Goal: Transaction & Acquisition: Purchase product/service

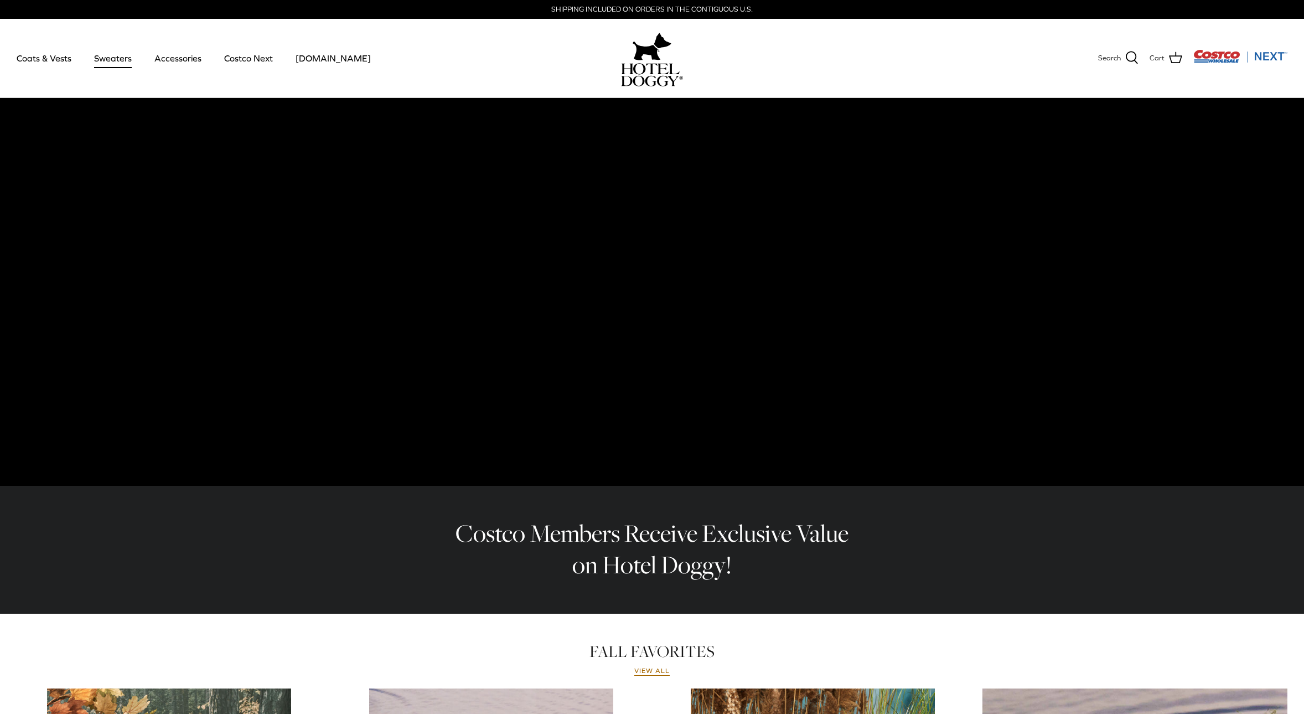
click at [99, 60] on link "Sweaters" at bounding box center [113, 58] width 58 height 38
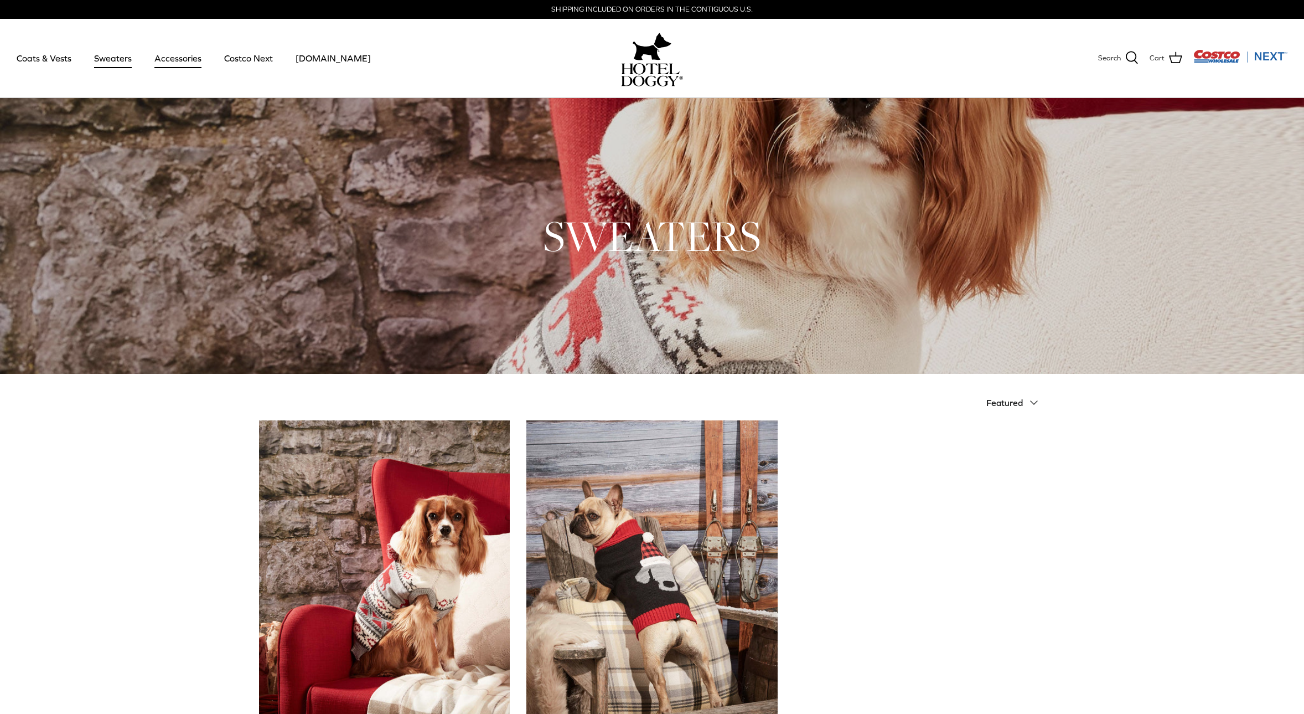
click at [187, 60] on link "Accessories" at bounding box center [177, 58] width 67 height 38
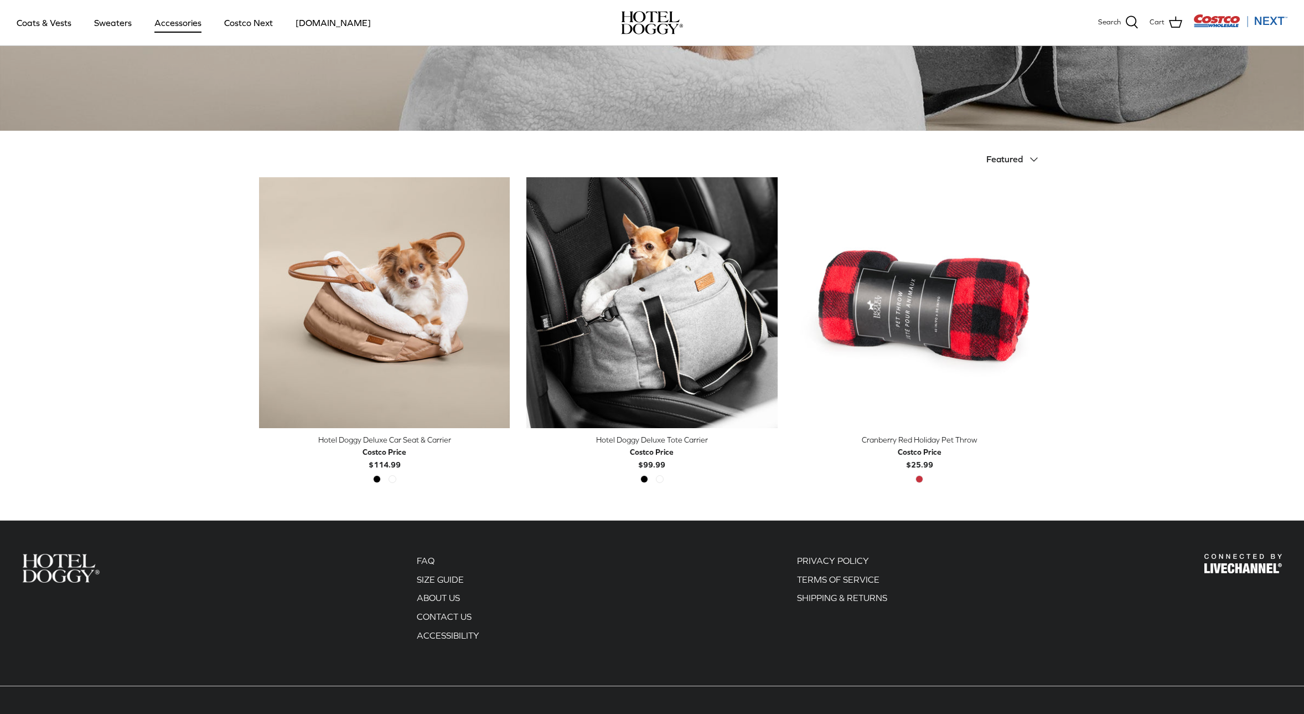
scroll to position [164, 0]
click at [968, 299] on img "Cranberry Red Holiday Pet Throw" at bounding box center [919, 302] width 251 height 251
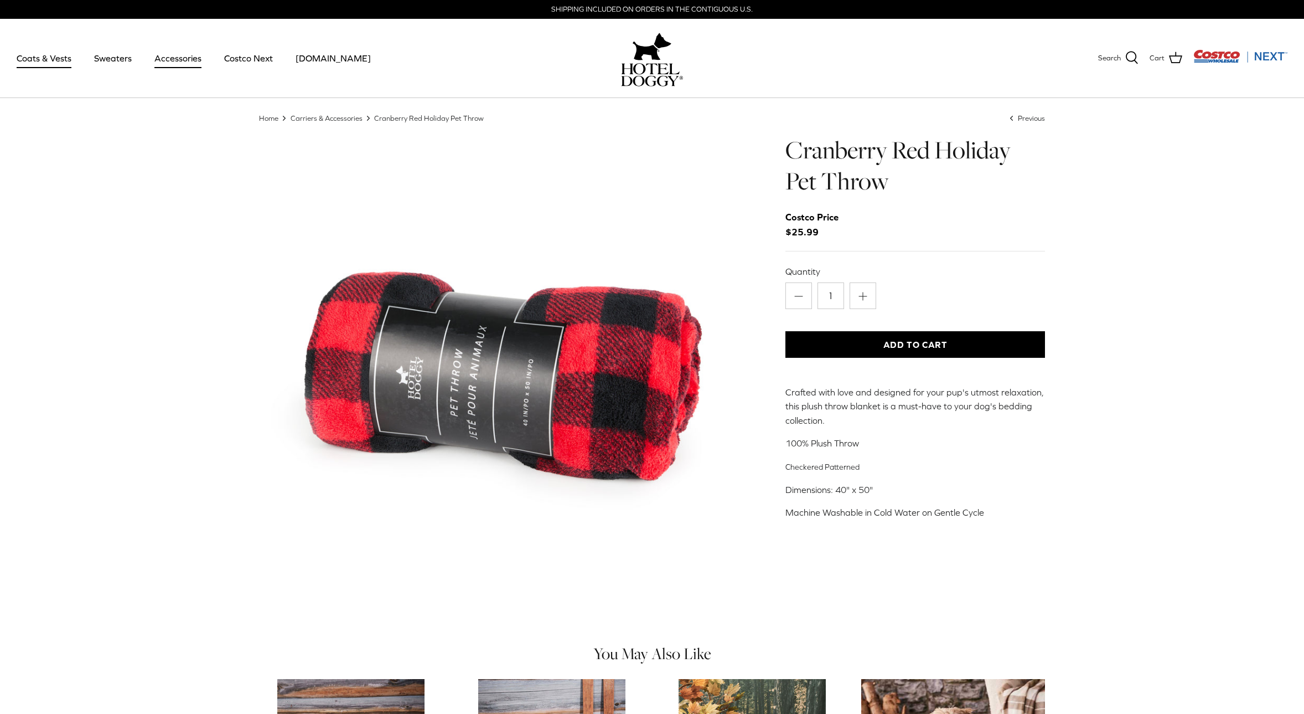
click at [65, 56] on link "Coats & Vests" at bounding box center [44, 58] width 75 height 38
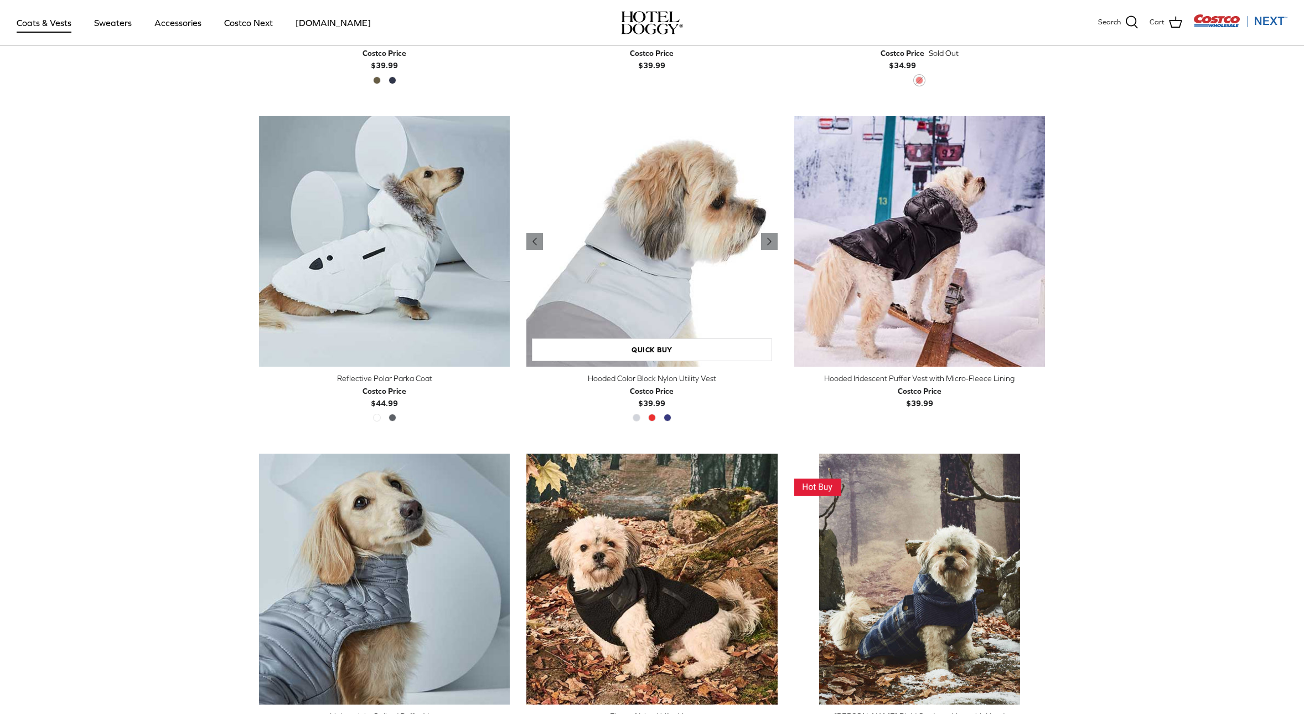
scroll to position [904, 0]
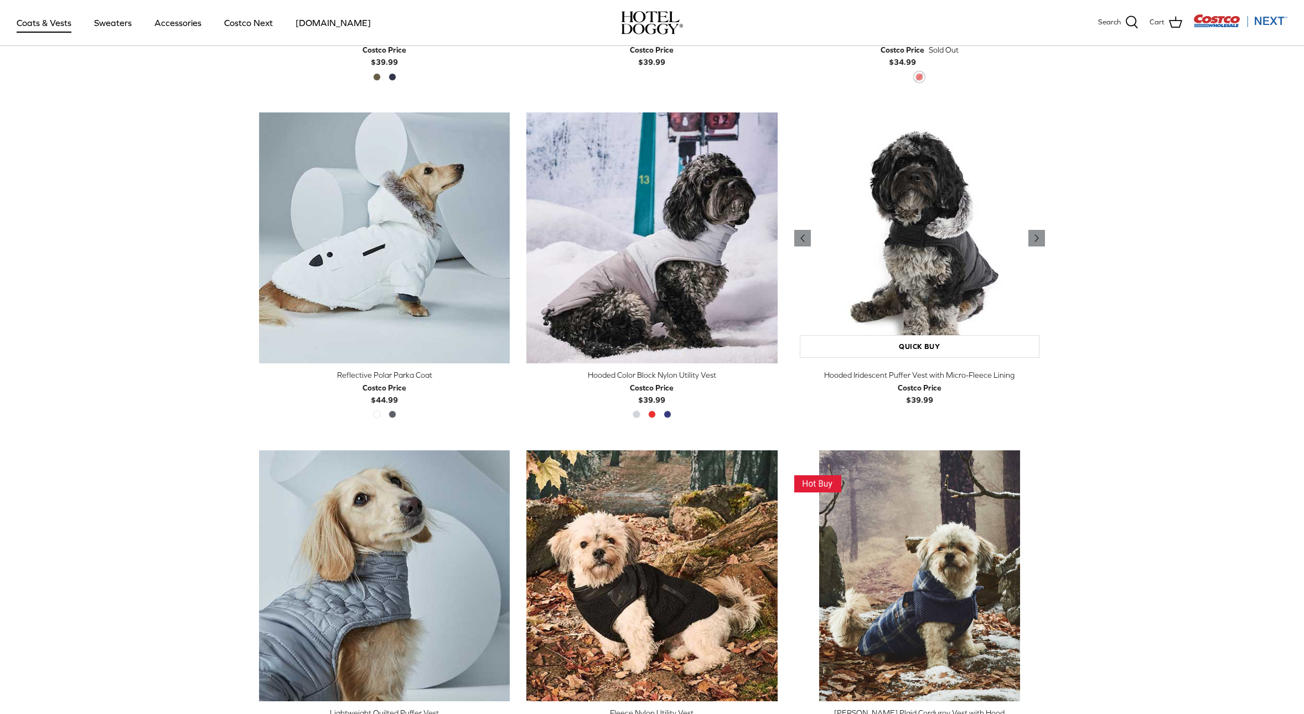
click at [987, 307] on img "Hooded Iridescent Puffer Vest with Micro-Fleece Lining" at bounding box center [919, 237] width 251 height 251
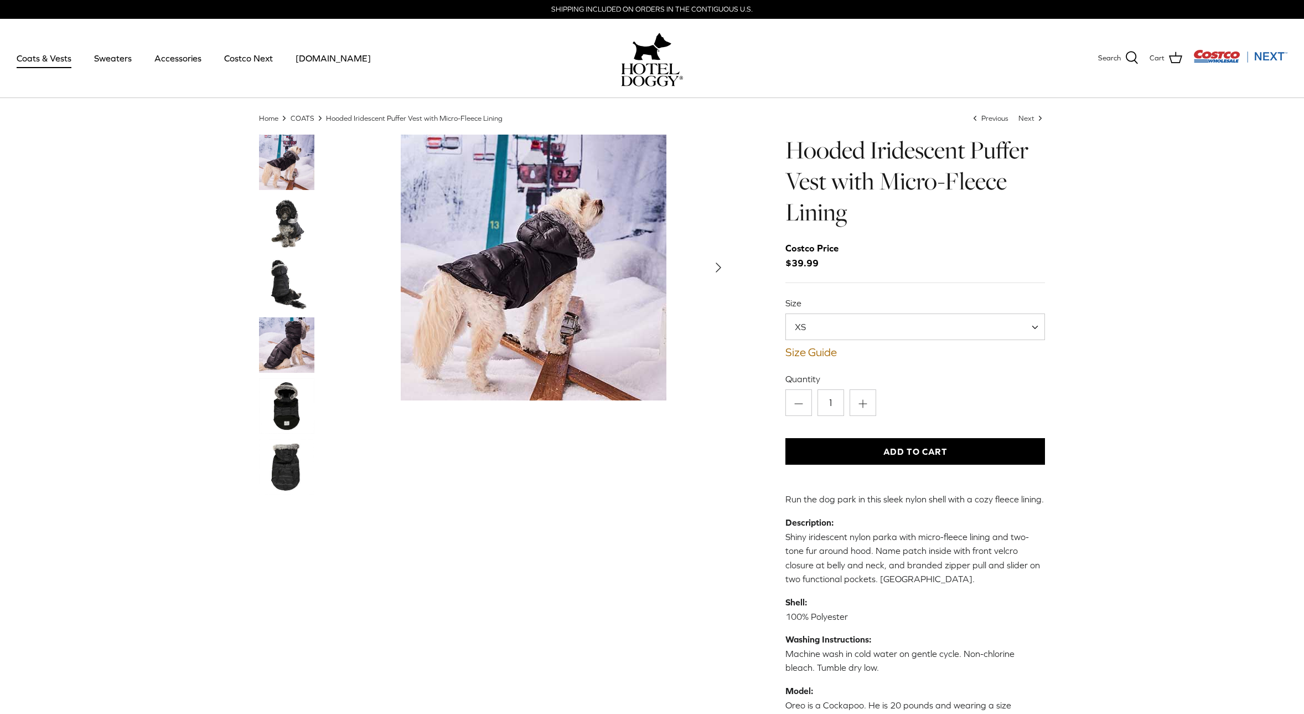
click at [277, 221] on img "Thumbnail Link" at bounding box center [286, 222] width 55 height 55
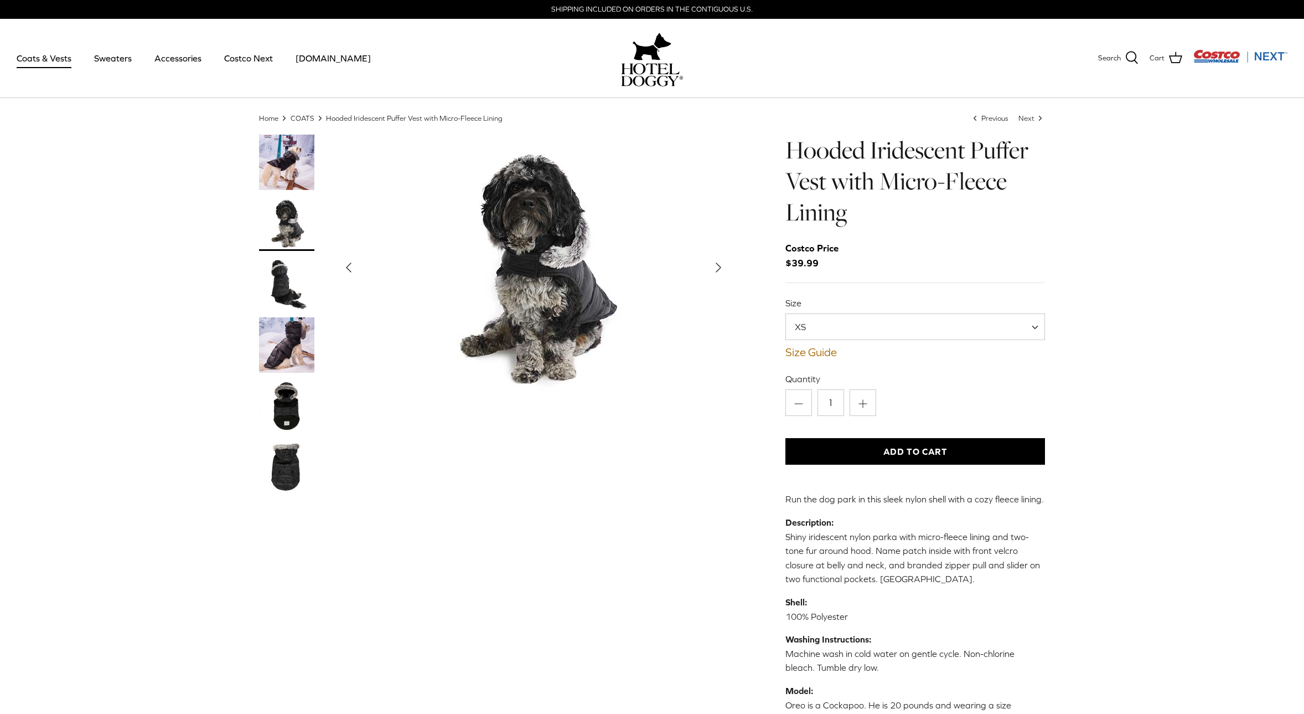
click at [298, 283] on img "Thumbnail Link" at bounding box center [286, 283] width 55 height 55
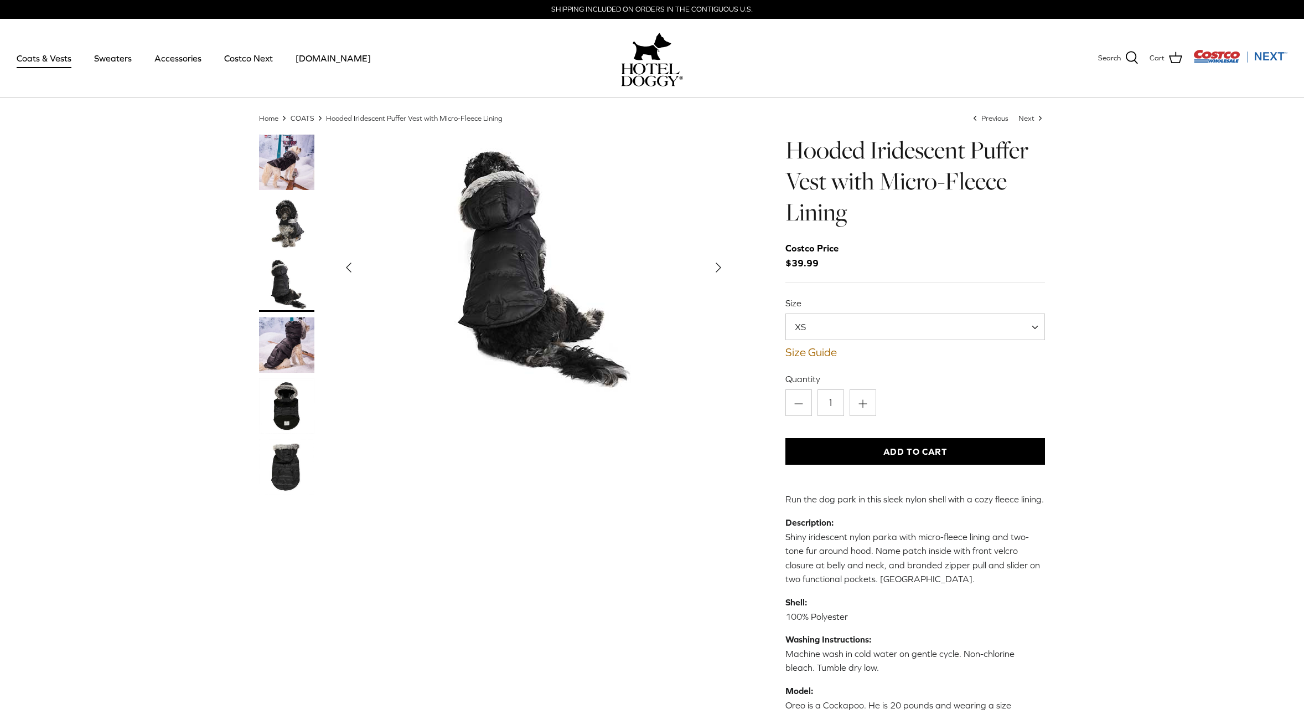
click at [278, 332] on img "Thumbnail Link" at bounding box center [286, 344] width 55 height 55
